Goal: Task Accomplishment & Management: Complete application form

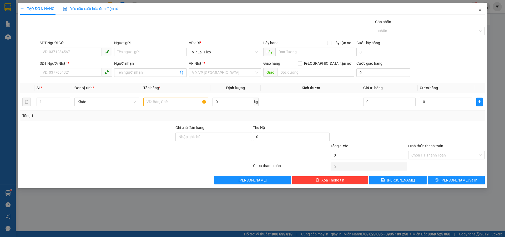
click at [480, 9] on icon "close" at bounding box center [480, 10] width 4 height 4
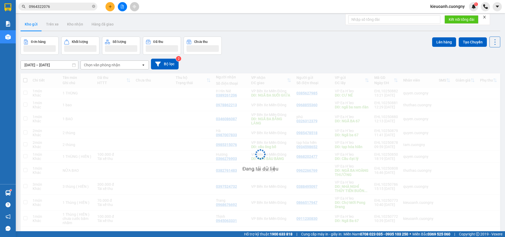
click at [61, 8] on input "0964322076" at bounding box center [60, 7] width 62 height 6
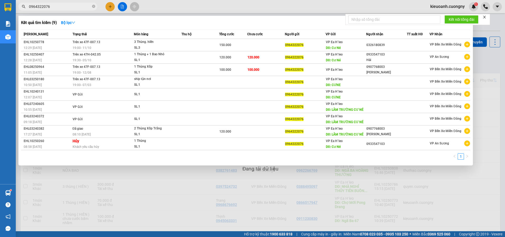
click at [61, 8] on input "0964322076" at bounding box center [60, 7] width 62 height 6
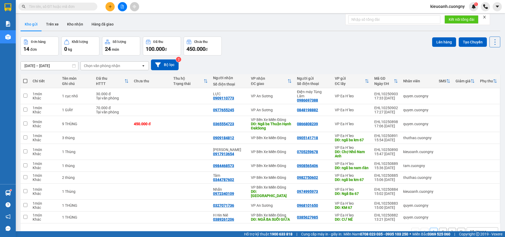
paste input "0387003222"
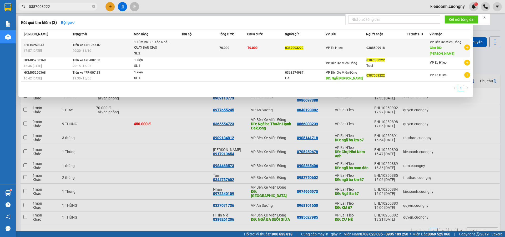
type input "0387003222"
click at [194, 51] on td at bounding box center [201, 48] width 38 height 18
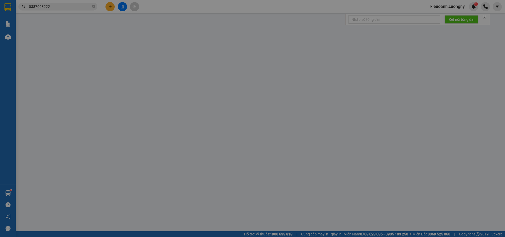
type input "0387003222"
type input "0388509918"
type input "NGÃ TƯ HÒA LÂN"
type input "70.000"
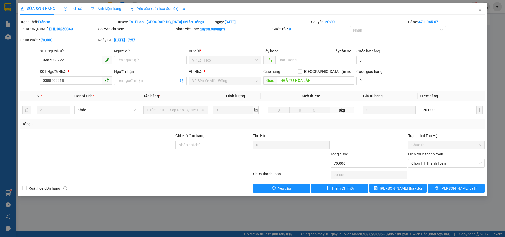
click at [120, 150] on div at bounding box center [97, 142] width 155 height 18
click at [167, 46] on div "Ngày GD: [DATE] 17:57" at bounding box center [136, 42] width 78 height 11
click at [479, 9] on icon "close" at bounding box center [480, 9] width 3 height 3
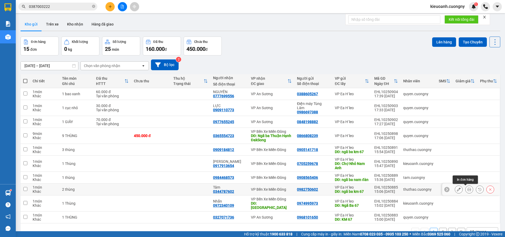
scroll to position [24, 0]
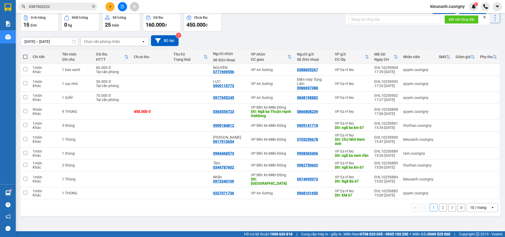
click at [479, 205] on div "10 / trang" at bounding box center [478, 207] width 16 height 5
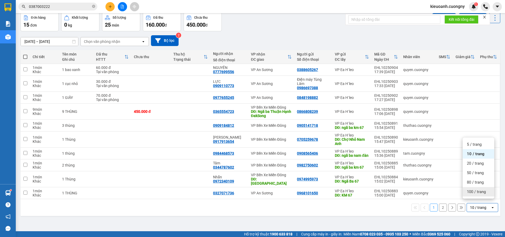
click at [472, 190] on span "100 / trang" at bounding box center [476, 191] width 19 height 5
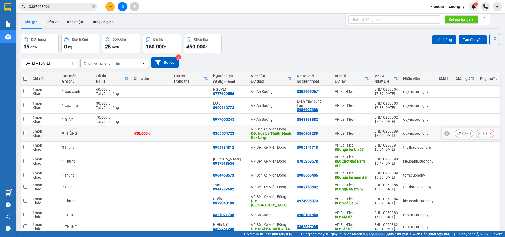
scroll to position [0, 0]
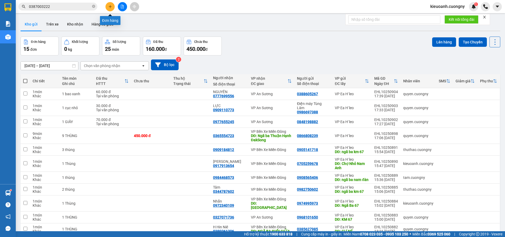
click at [107, 5] on button at bounding box center [110, 6] width 9 height 9
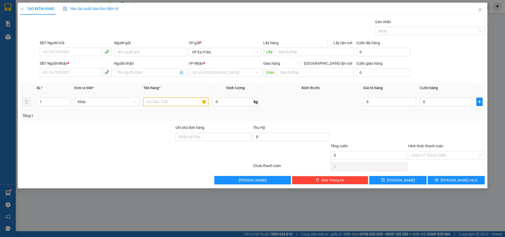
click at [151, 98] on input "text" at bounding box center [175, 102] width 65 height 8
type input "1 Thùng"
click at [202, 72] on input "search" at bounding box center [223, 73] width 62 height 8
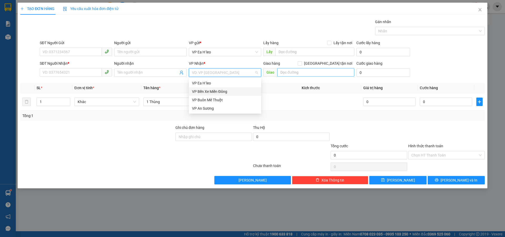
drag, startPoint x: 214, startPoint y: 90, endPoint x: 284, endPoint y: 70, distance: 73.1
click at [214, 90] on div "VP Bến Xe Miền Đông" at bounding box center [225, 92] width 66 height 6
click at [295, 70] on input "text" at bounding box center [315, 72] width 77 height 8
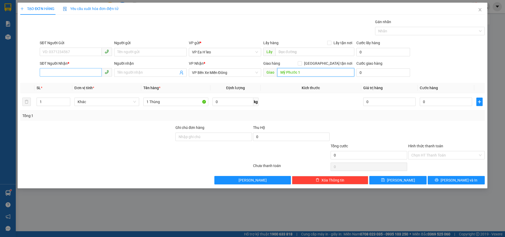
type input "Mỹ Phước 1"
click at [71, 71] on input "SĐT Người Nhận *" at bounding box center [71, 72] width 62 height 8
type input "0362202824"
click at [77, 86] on div "0362202824" at bounding box center [76, 83] width 66 height 6
type input "MỸ PHƯỚC 1"
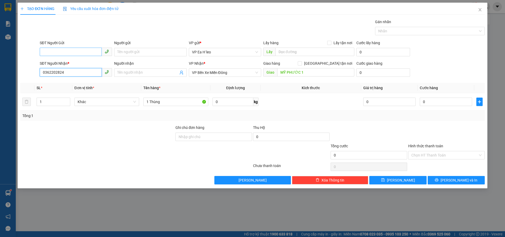
type input "0362202824"
click at [63, 55] on input "SĐT Người Gửi" at bounding box center [71, 52] width 62 height 8
type input "0989026061"
click at [58, 64] on div "0989026061 - LUÂN" at bounding box center [76, 63] width 66 height 6
type input "LUÂN"
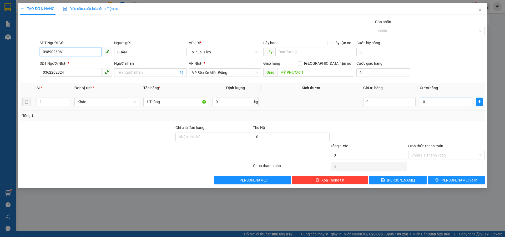
type input "0989026061"
click at [444, 103] on input "0" at bounding box center [446, 102] width 52 height 8
type input "5"
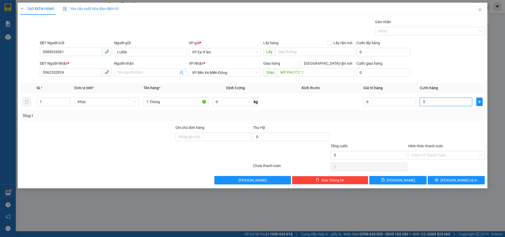
type input "50"
type input "500"
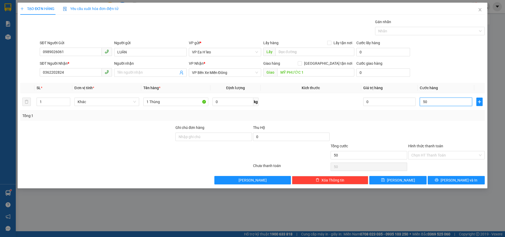
type input "500"
type input "5.000"
type input "50.000"
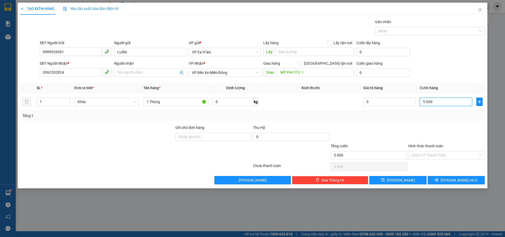
type input "50.000"
click at [426, 154] on input "Hình thức thanh toán" at bounding box center [445, 155] width 67 height 8
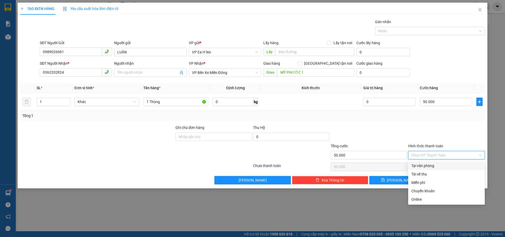
click at [428, 165] on div "Tại văn phòng" at bounding box center [447, 166] width 70 height 6
type input "0"
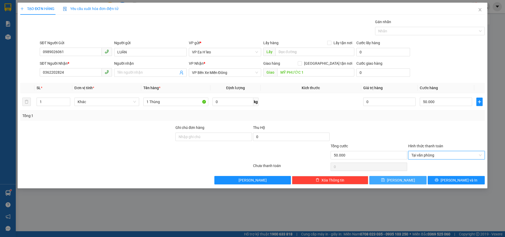
click at [385, 181] on icon "save" at bounding box center [383, 180] width 4 height 4
type input "0"
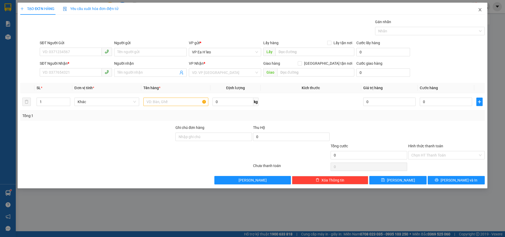
click at [481, 7] on span "Close" at bounding box center [480, 10] width 15 height 15
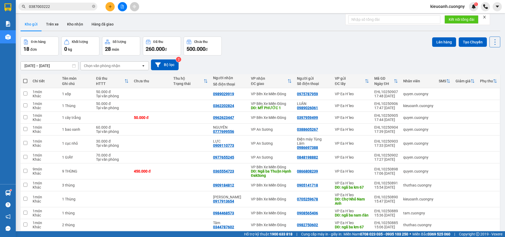
click at [71, 6] on input "0387003222" at bounding box center [60, 7] width 62 height 6
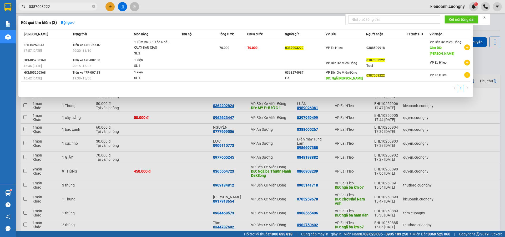
click at [71, 6] on input "0387003222" at bounding box center [60, 7] width 62 height 6
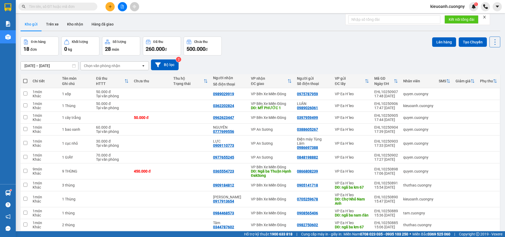
paste input "0968101650"
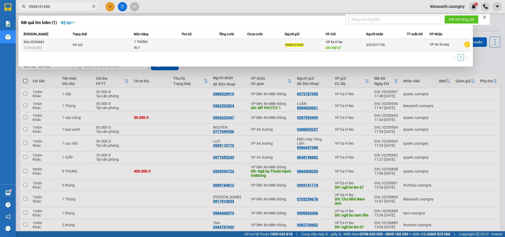
type input "0968101650"
click at [356, 44] on div "VP Ea H`leo DĐ: KM 67" at bounding box center [346, 45] width 40 height 12
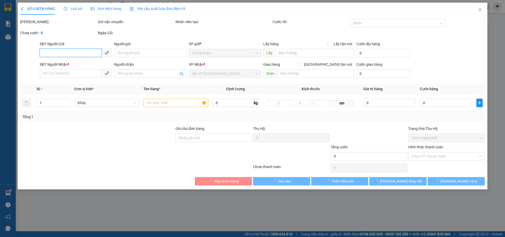
type input "0968101650"
type input "KM 67"
type input "0327071736"
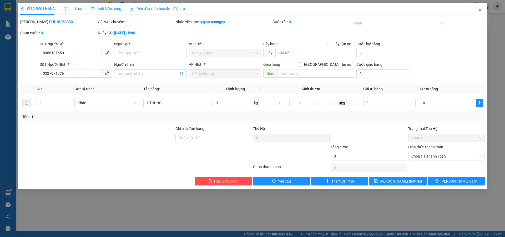
click at [481, 8] on icon "close" at bounding box center [480, 10] width 4 height 4
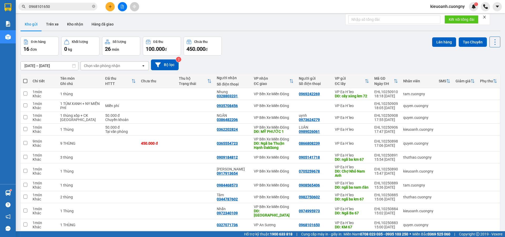
click at [59, 8] on input "0968101650" at bounding box center [60, 7] width 62 height 6
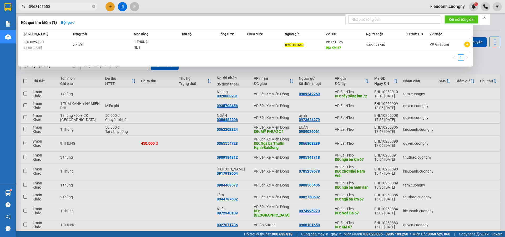
click at [59, 8] on input "0968101650" at bounding box center [60, 7] width 62 height 6
